Goal: Task Accomplishment & Management: Manage account settings

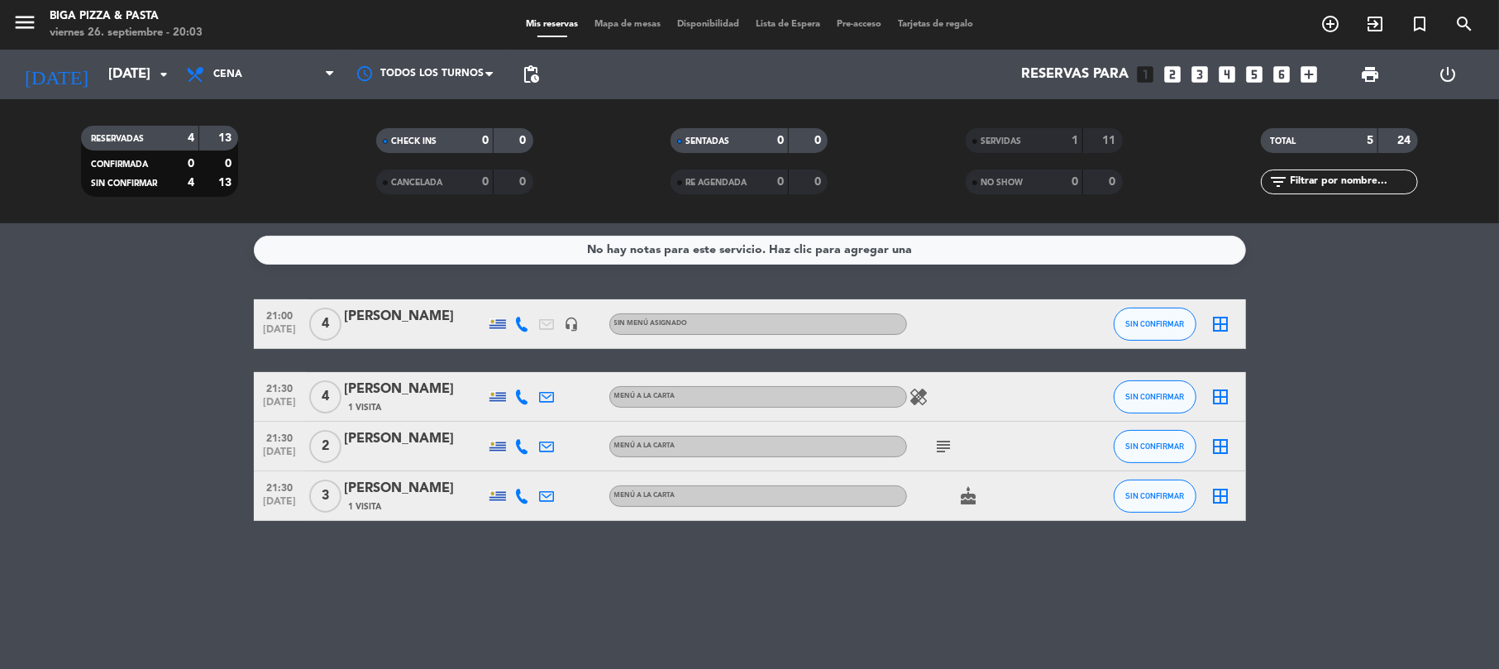
click at [953, 440] on icon "subject" at bounding box center [944, 447] width 20 height 20
click at [904, 559] on div "No hay notas para este servicio. Haz clic para agregar una 21:00 [DATE] 4 [PERS…" at bounding box center [749, 446] width 1499 height 446
click at [785, 520] on div "21:30 [DATE] 3 Santiago [PERSON_NAME] 1 Visita MENÚ A LA CARTA cake SIN CONFIRM…" at bounding box center [750, 496] width 992 height 50
click at [176, 74] on input "[DATE]" at bounding box center [189, 75] width 179 height 32
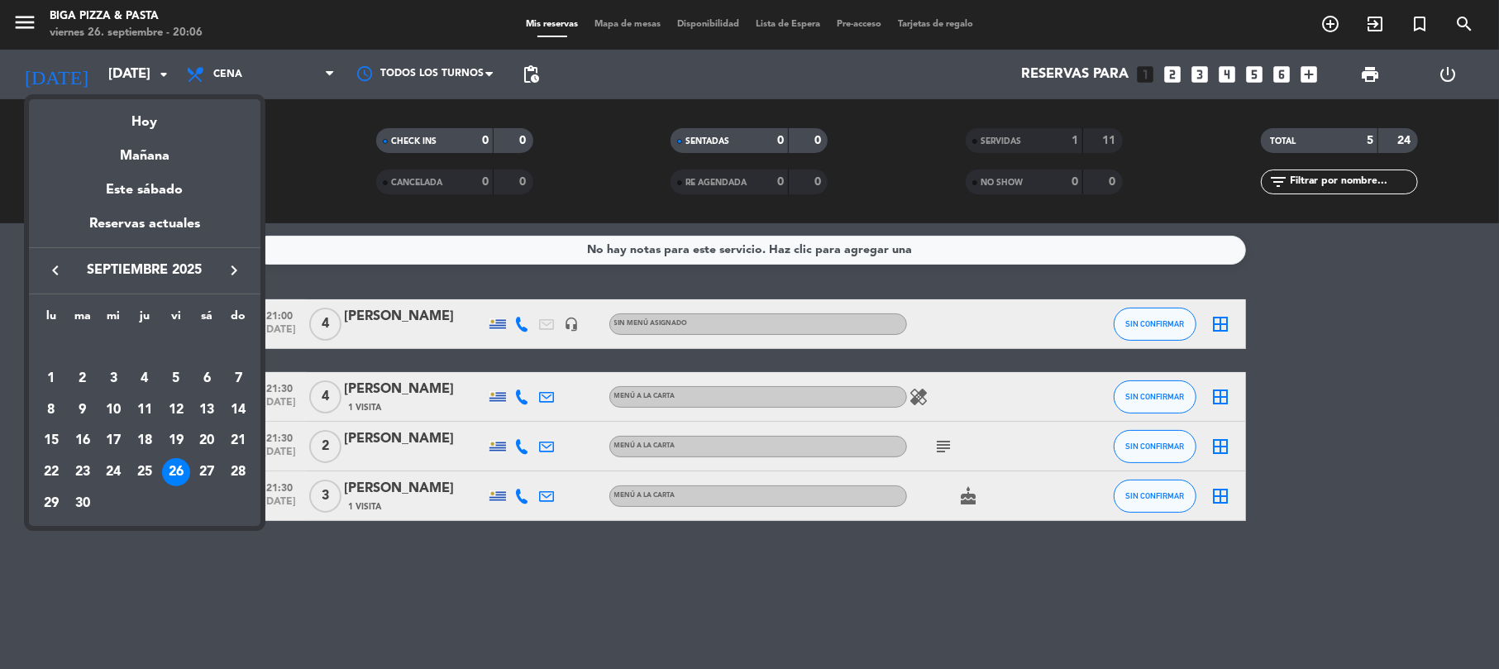
click at [179, 464] on div "26" at bounding box center [176, 472] width 28 height 28
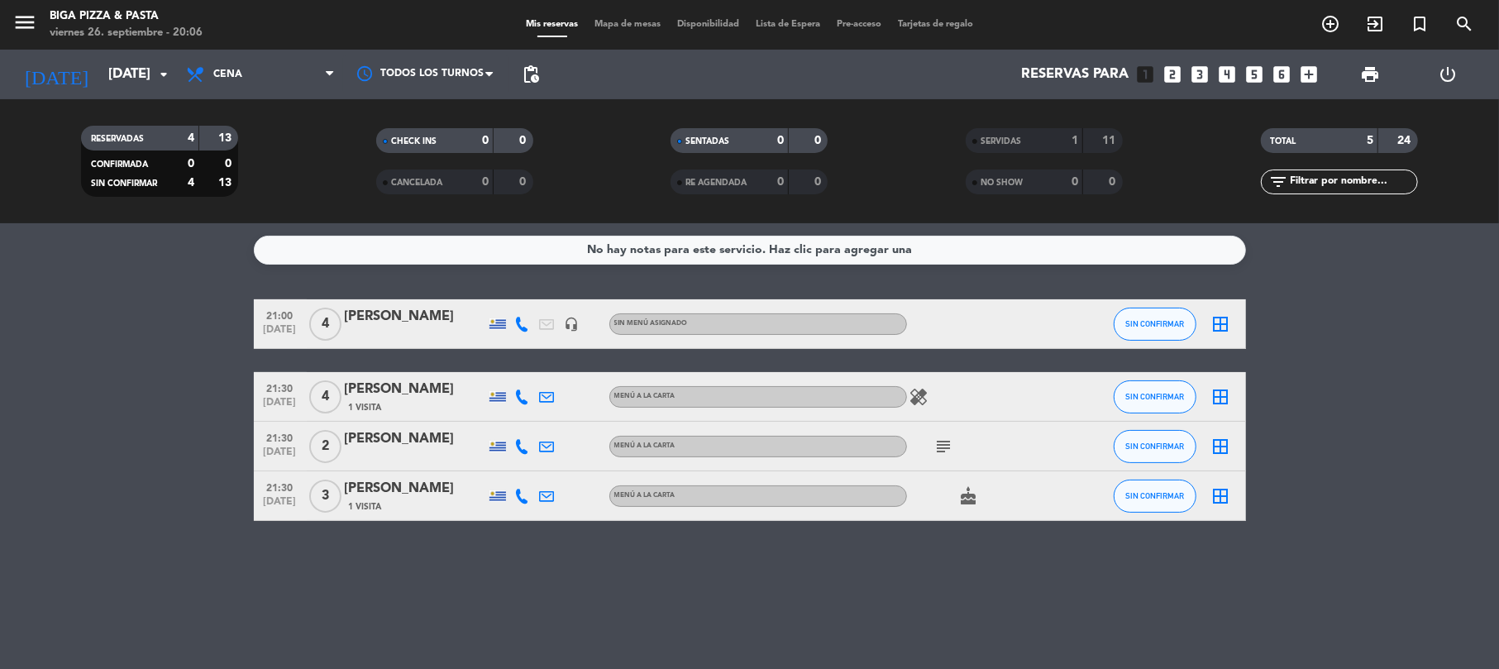
drag, startPoint x: 914, startPoint y: 457, endPoint x: 970, endPoint y: 433, distance: 60.4
click at [921, 456] on div "subject" at bounding box center [981, 446] width 149 height 49
click at [961, 435] on div "subject" at bounding box center [981, 446] width 149 height 49
click at [938, 440] on icon "subject" at bounding box center [944, 447] width 20 height 20
click at [824, 610] on div "No hay notas para este servicio. Haz clic para agregar una 21:00 [DATE] 4 [PERS…" at bounding box center [749, 446] width 1499 height 446
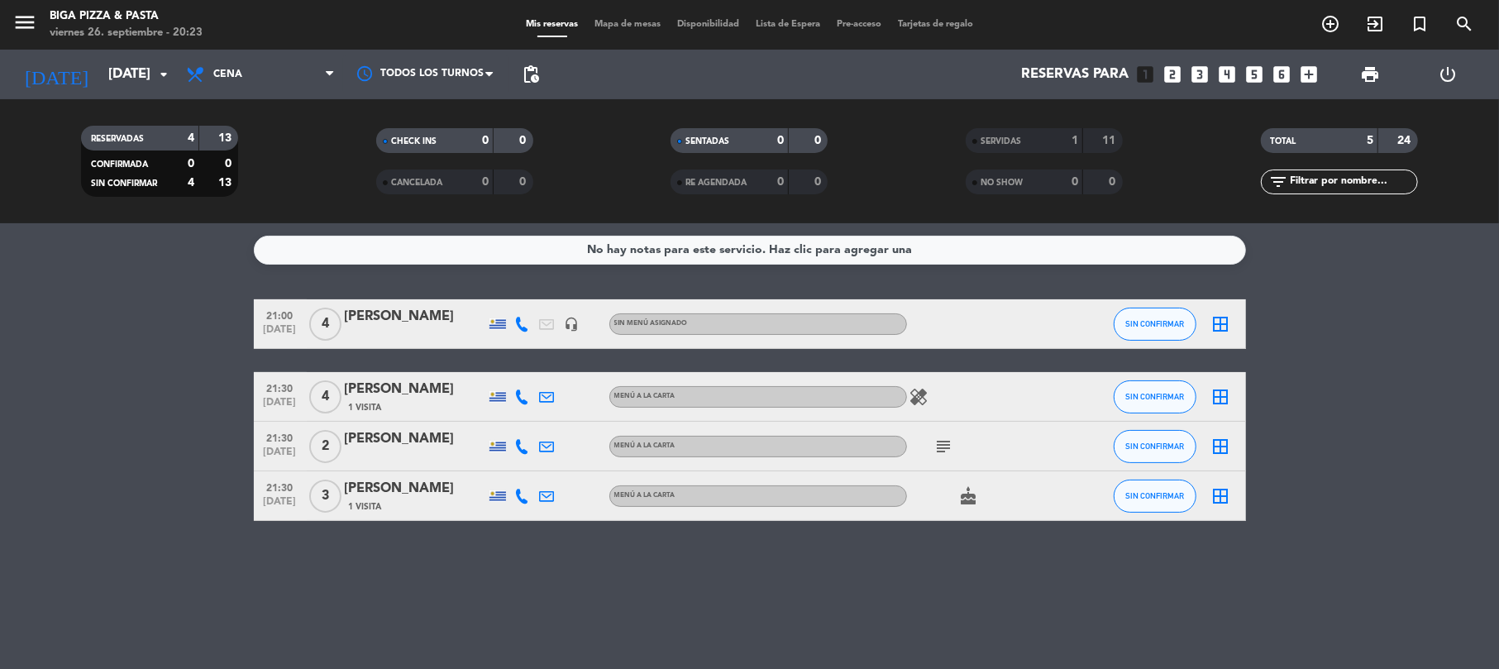
click at [944, 441] on icon "subject" at bounding box center [944, 447] width 20 height 20
click at [937, 600] on div "No hay notas para este servicio. Haz clic para agregar una 21:00 [DATE] 4 [PERS…" at bounding box center [749, 446] width 1499 height 446
click at [642, 543] on div "No hay notas para este servicio. Haz clic para agregar una 21:00 [DATE] 4 [PERS…" at bounding box center [749, 446] width 1499 height 446
click at [940, 433] on div "subject" at bounding box center [981, 446] width 149 height 49
click at [947, 441] on icon "subject" at bounding box center [944, 447] width 20 height 20
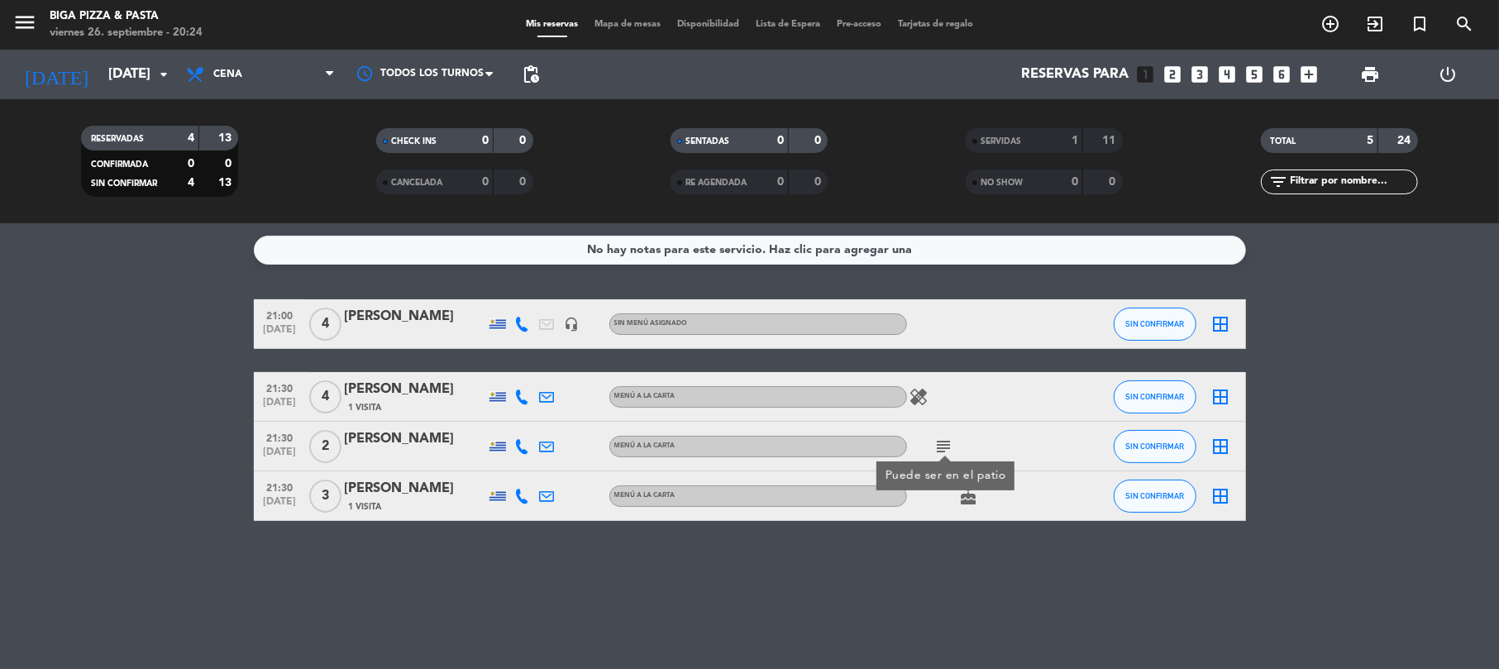
click at [1109, 577] on div "No hay notas para este servicio. Haz clic para agregar una 21:00 [DATE] 4 [PERS…" at bounding box center [749, 446] width 1499 height 446
click at [100, 70] on input "[DATE]" at bounding box center [189, 75] width 179 height 32
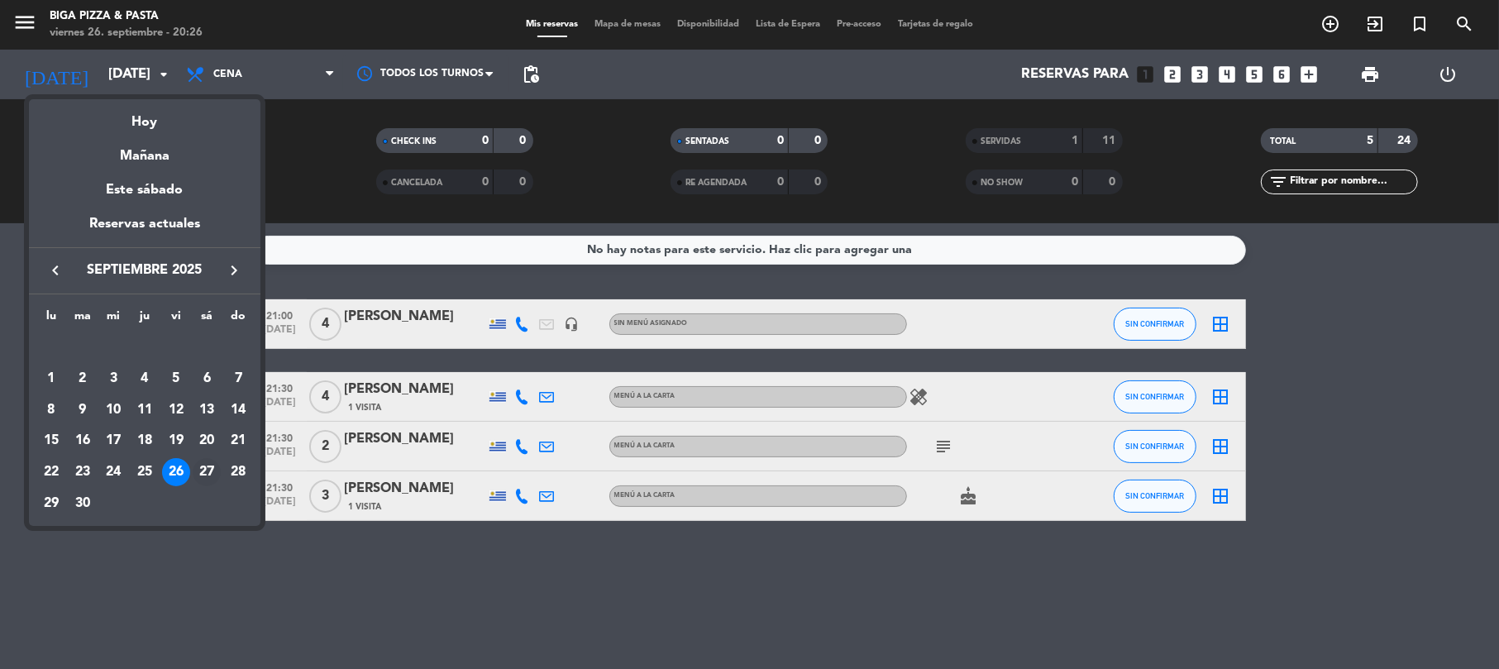
click at [200, 475] on div "27" at bounding box center [207, 472] width 28 height 28
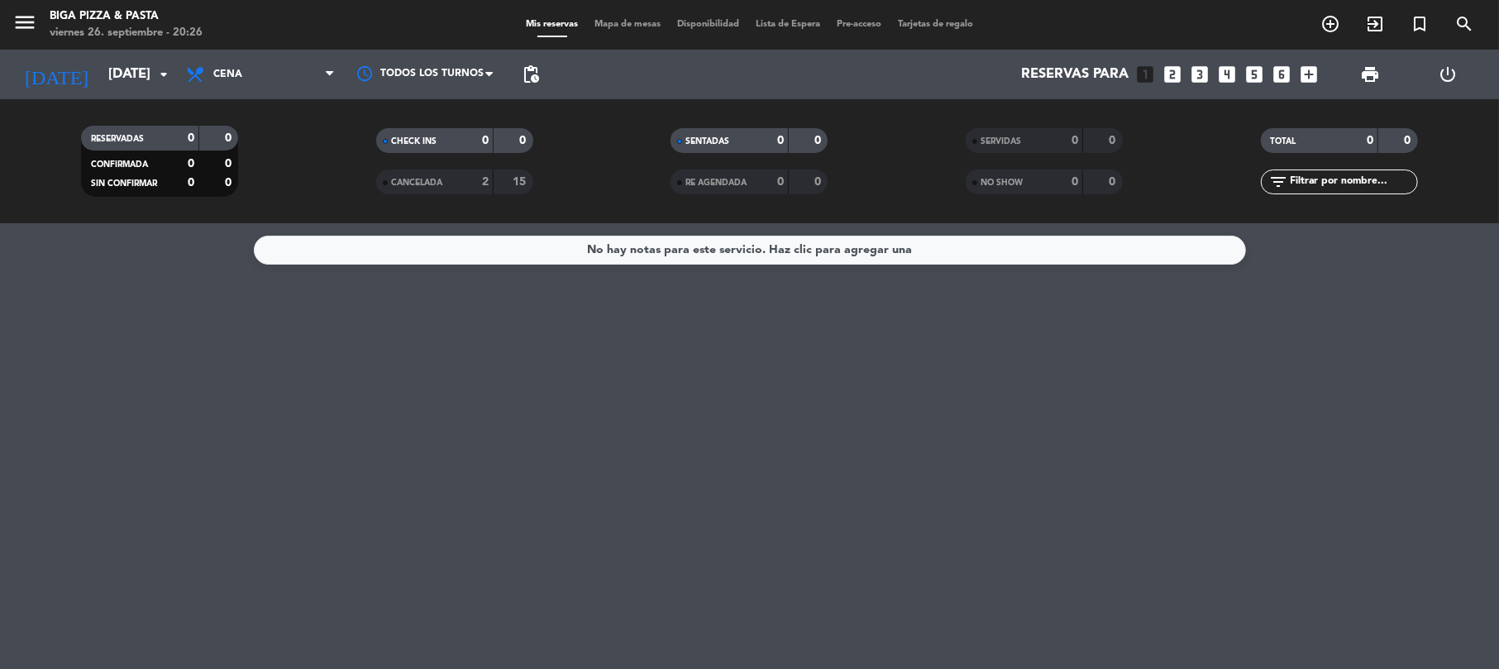
click at [455, 190] on div "CANCELADA 2 15" at bounding box center [454, 181] width 157 height 25
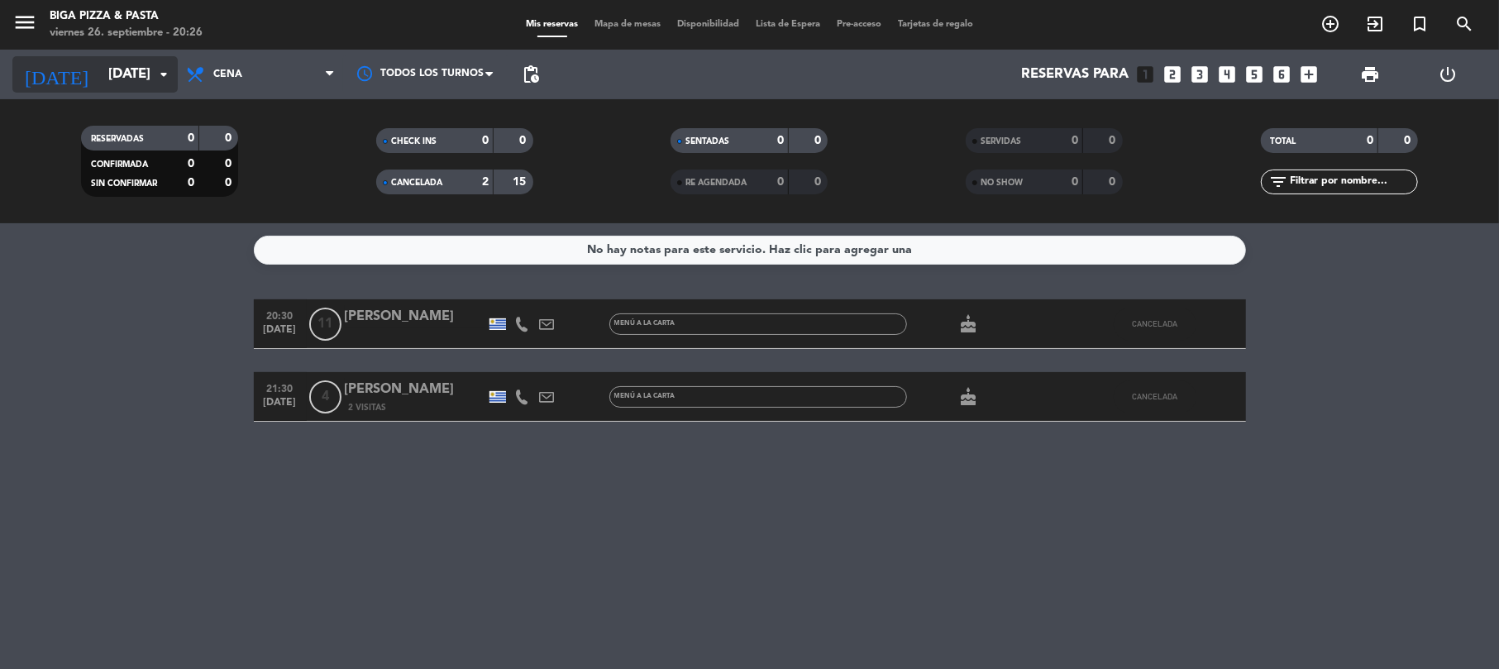
click at [143, 70] on input "[DATE]" at bounding box center [189, 75] width 179 height 32
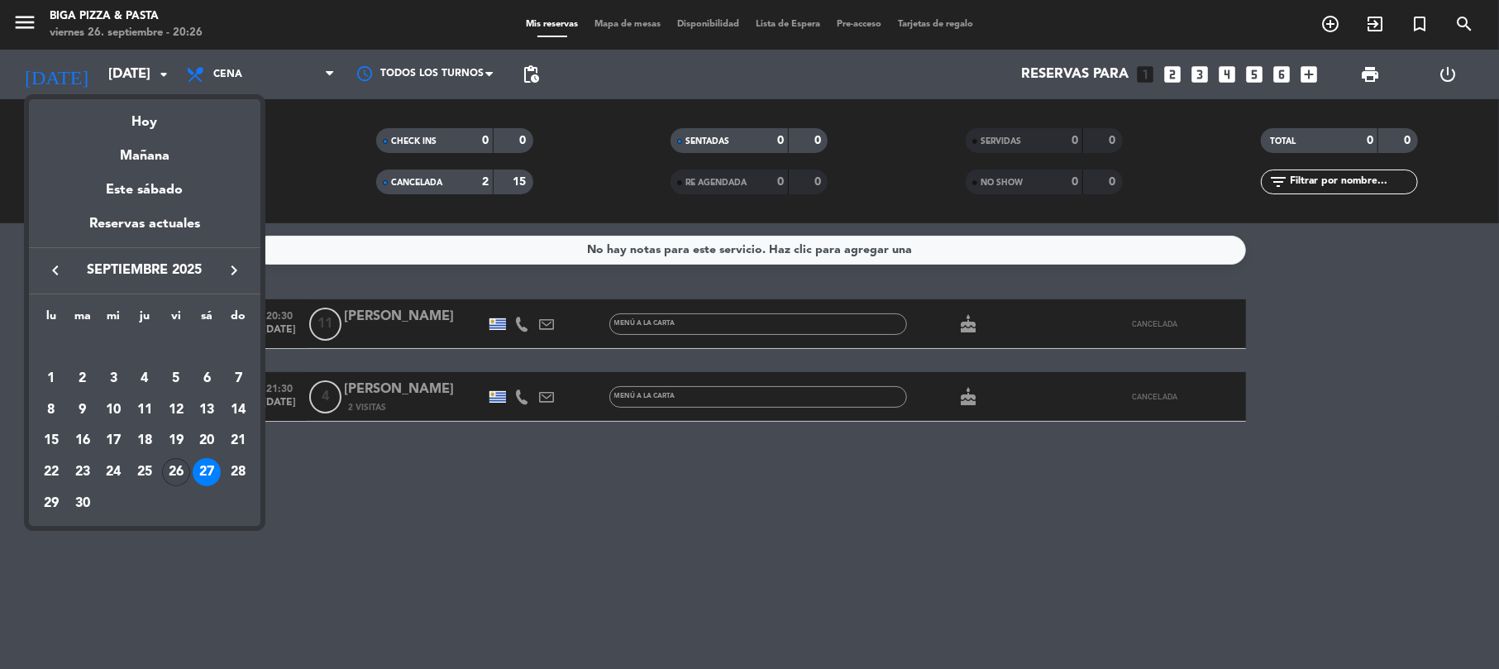
click at [175, 480] on div "26" at bounding box center [176, 472] width 28 height 28
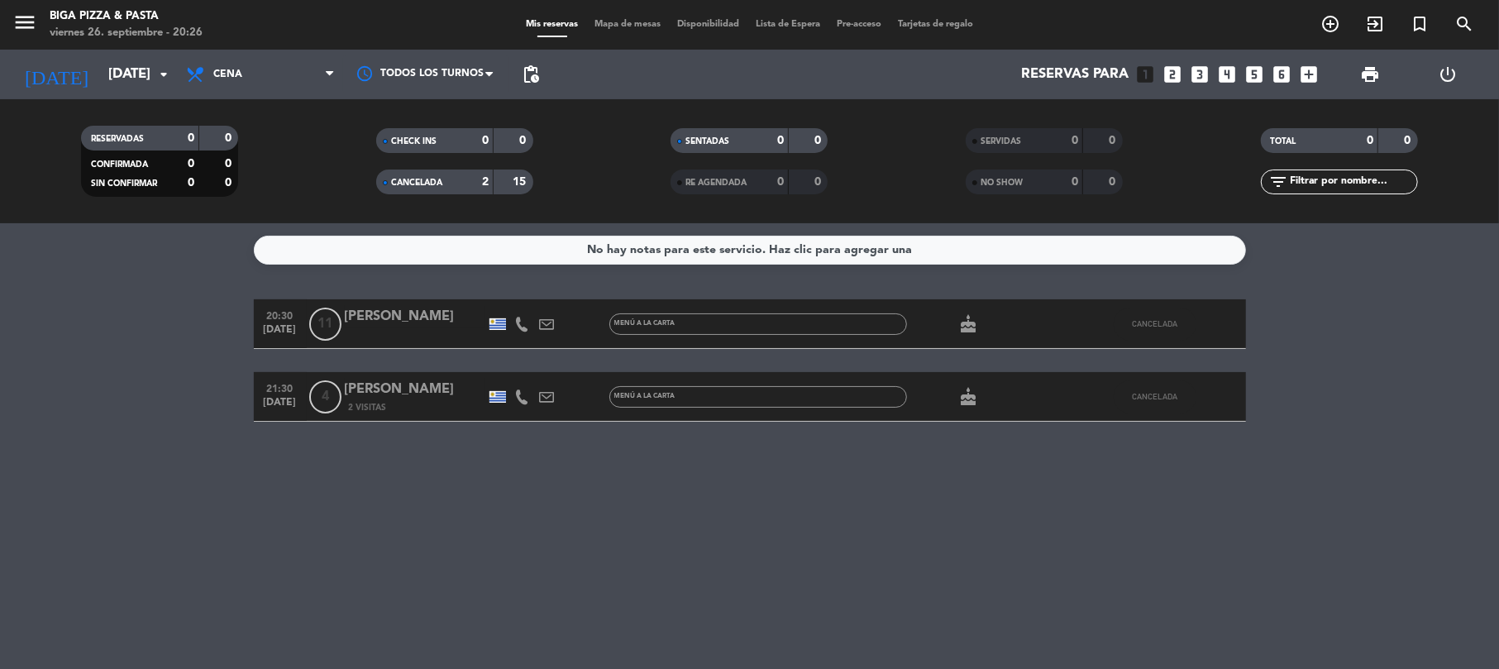
type input "[DATE]"
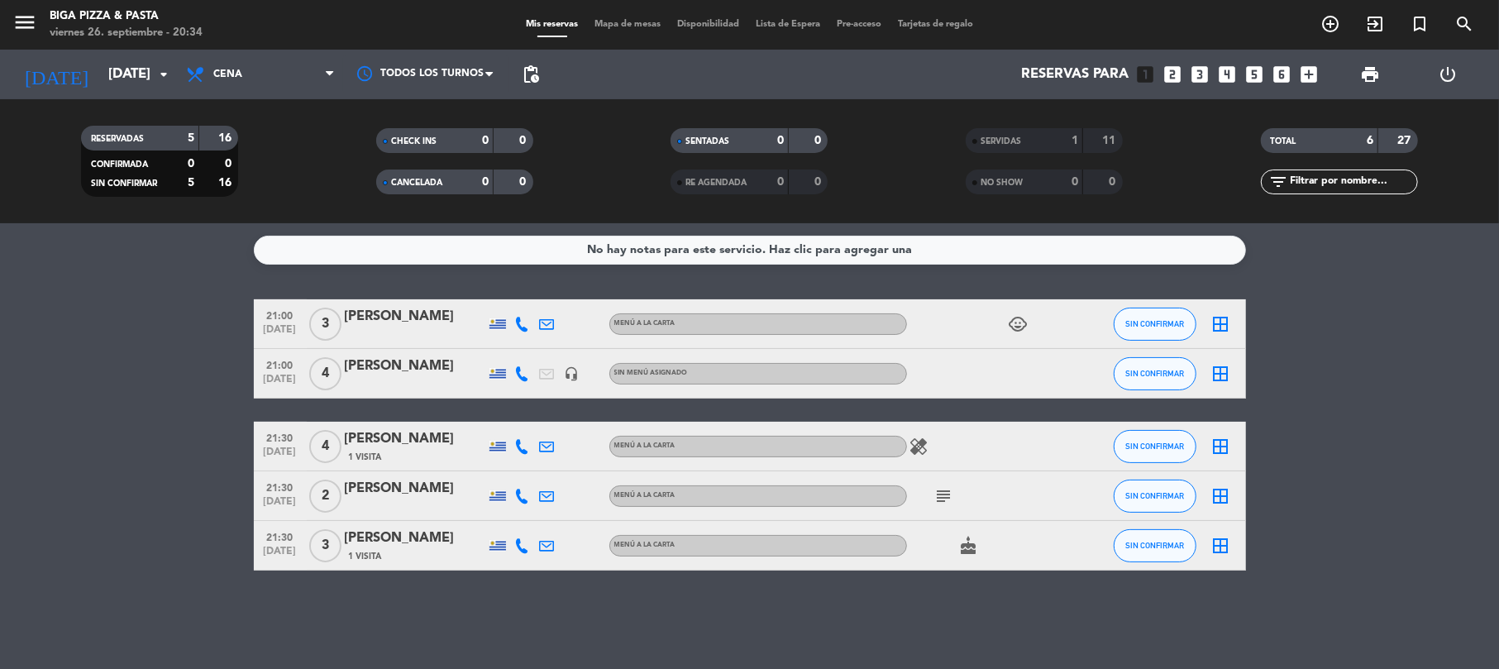
click at [947, 499] on icon "subject" at bounding box center [944, 496] width 20 height 20
click at [936, 596] on div "No hay notas para este servicio. Haz clic para agregar una 21:00 [DATE] 3 [PERS…" at bounding box center [749, 446] width 1499 height 446
click at [943, 503] on icon "subject" at bounding box center [944, 496] width 20 height 20
click at [563, 597] on div "No hay notas para este servicio. Haz clic para agregar una 21:00 [DATE] 3 [PERS…" at bounding box center [749, 446] width 1499 height 446
click at [946, 496] on icon "subject" at bounding box center [944, 496] width 20 height 20
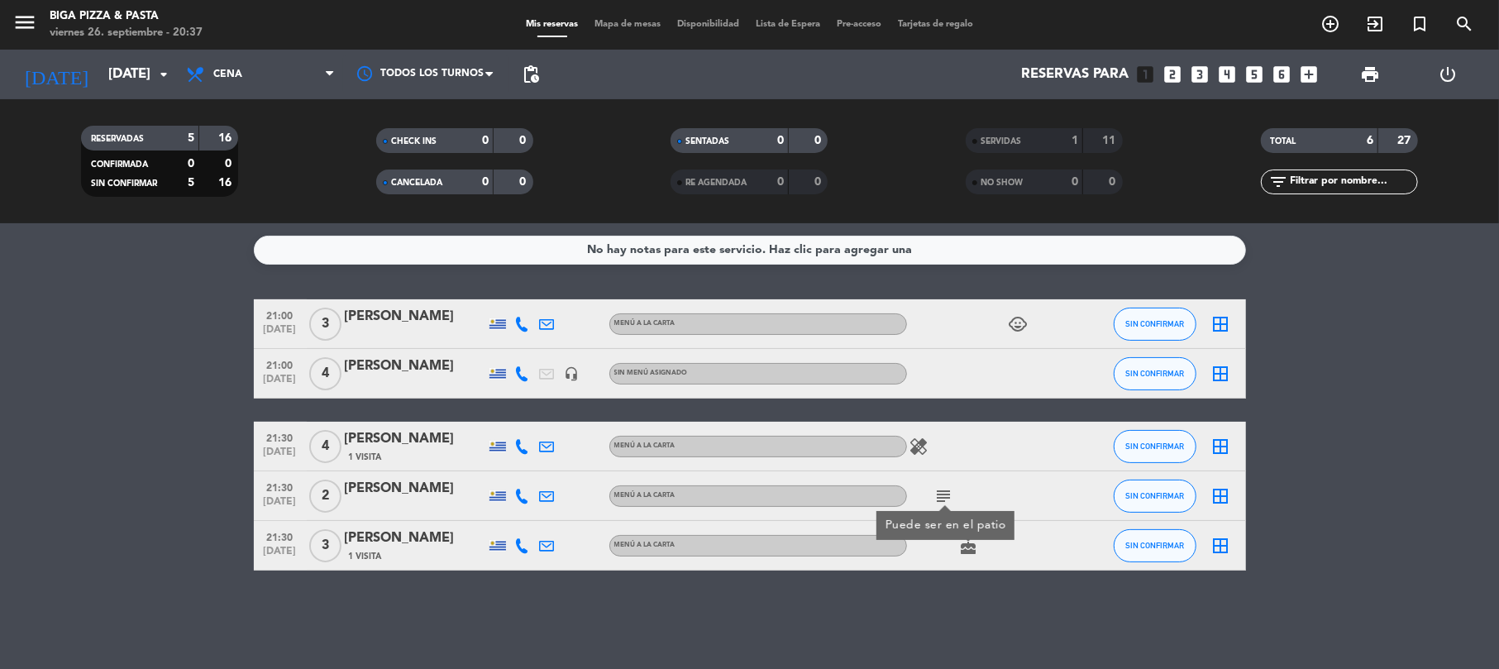
click at [1023, 596] on div "No hay notas para este servicio. Haz clic para agregar una 21:00 [DATE] 3 [PERS…" at bounding box center [749, 446] width 1499 height 446
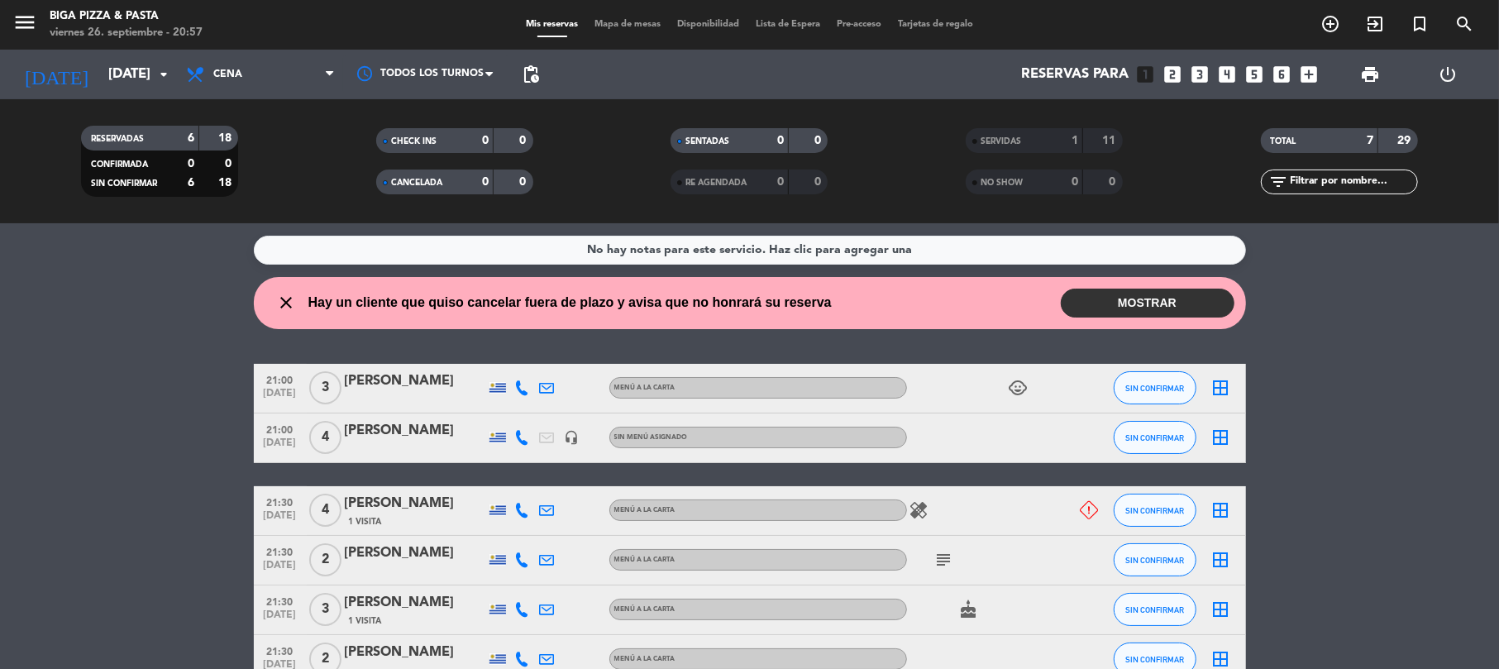
click at [1136, 299] on button "MOSTRAR" at bounding box center [1148, 303] width 174 height 29
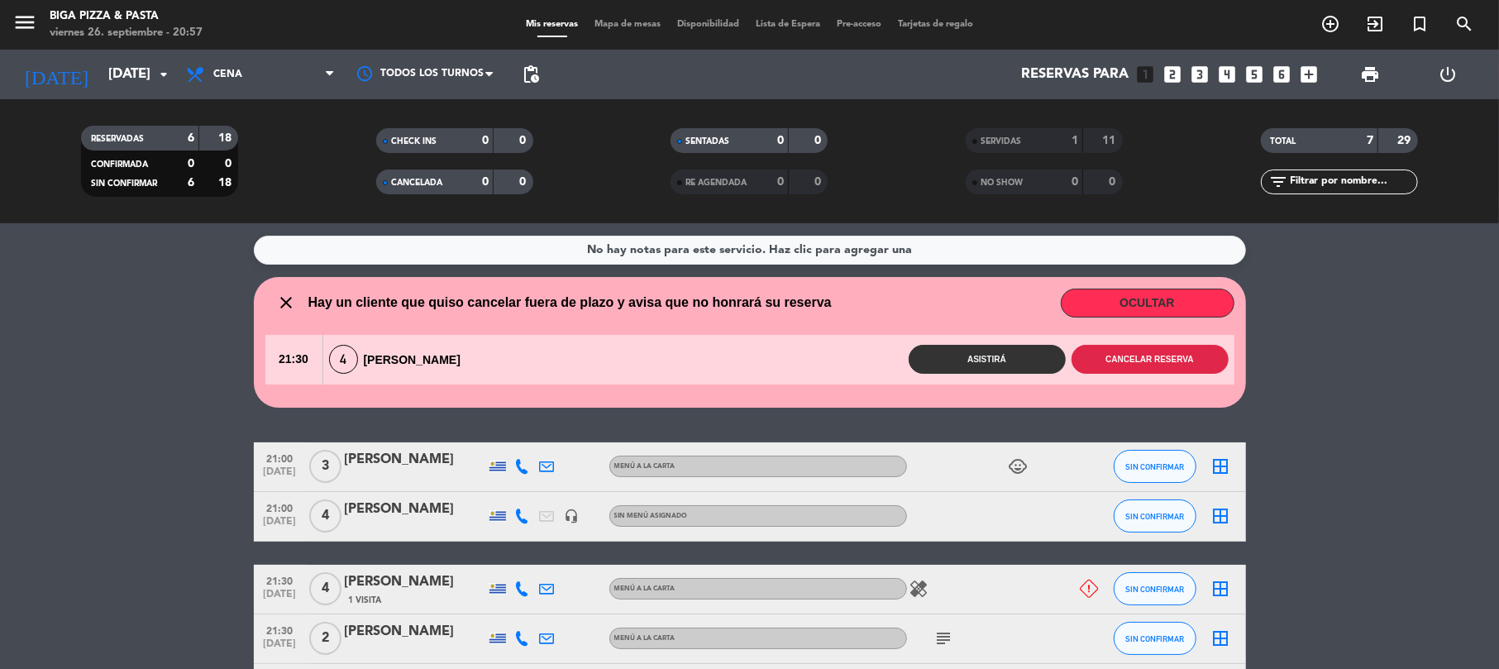
click at [1167, 365] on button "Cancelar reserva" at bounding box center [1149, 359] width 157 height 29
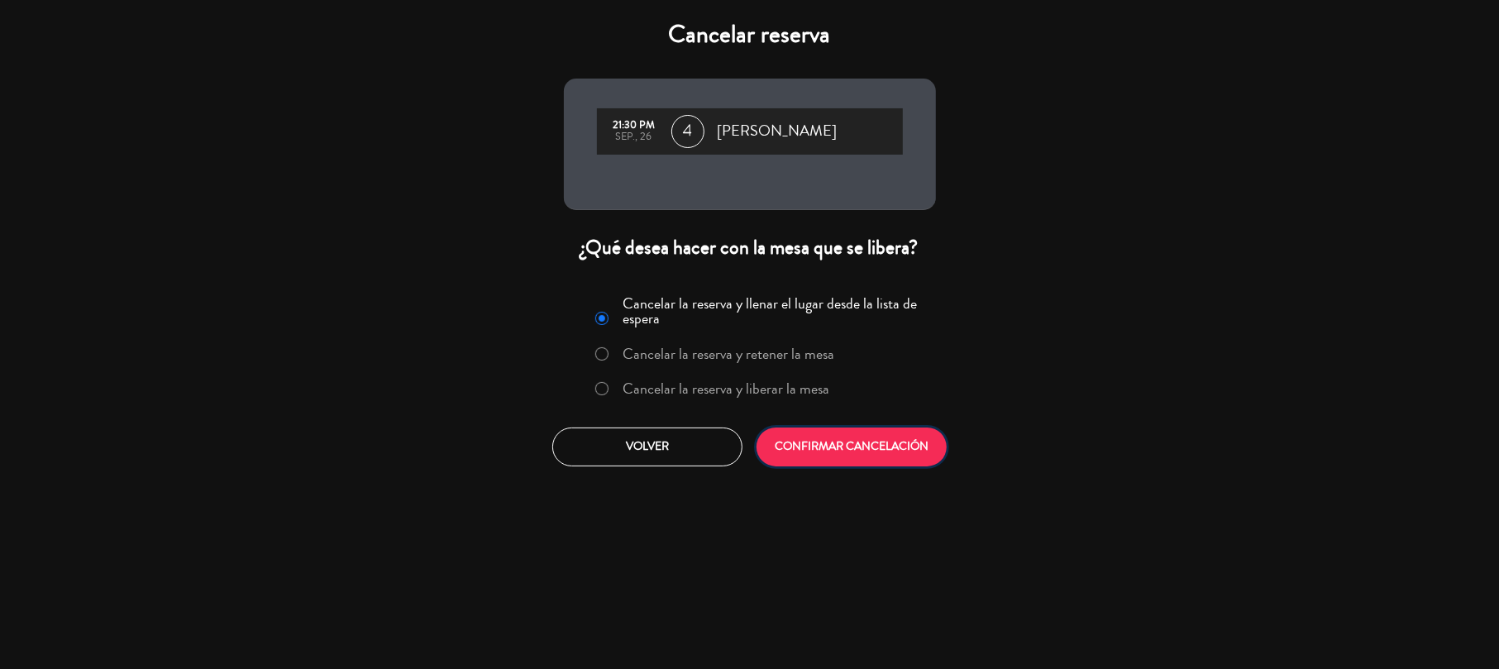
click at [914, 456] on button "CONFIRMAR CANCELACIÓN" at bounding box center [851, 446] width 190 height 39
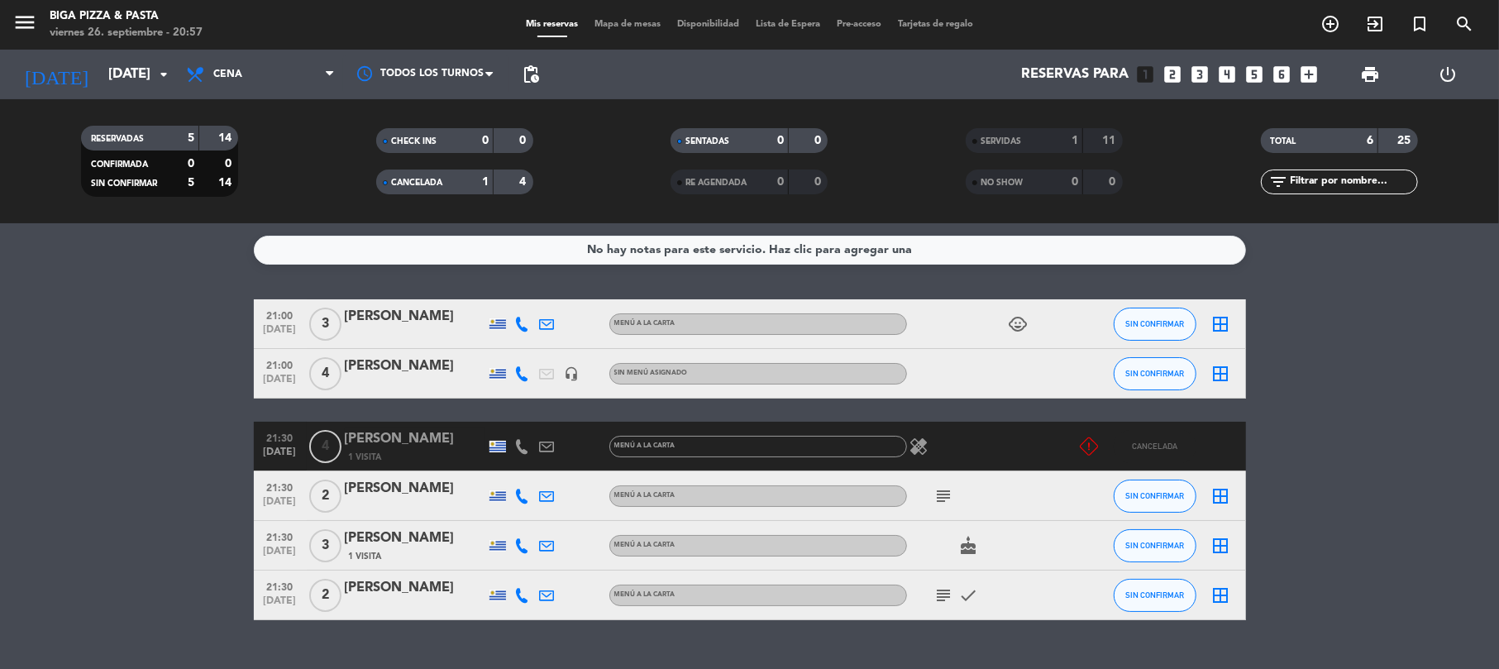
scroll to position [33, 0]
